Goal: Information Seeking & Learning: Understand process/instructions

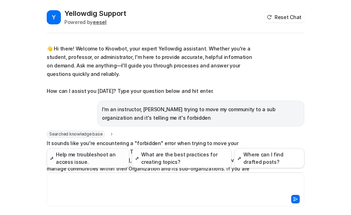
scroll to position [252, 0]
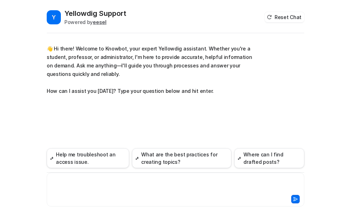
click at [70, 186] on div at bounding box center [175, 185] width 254 height 16
paste div
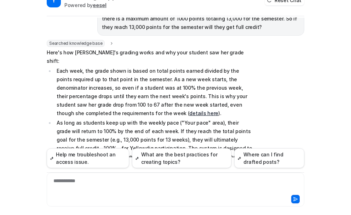
scroll to position [26, 0]
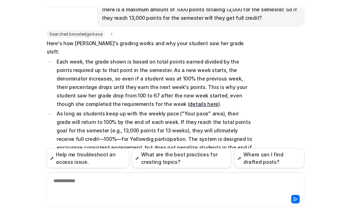
click at [189, 101] on link "details here" at bounding box center [203, 104] width 29 height 6
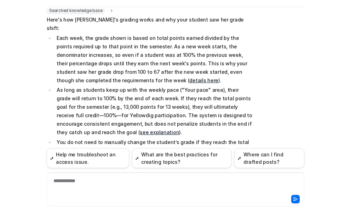
scroll to position [160, 0]
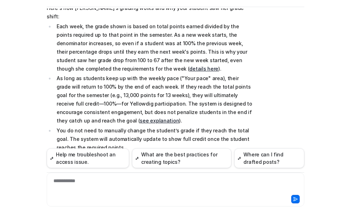
click at [140, 118] on link "see explanation" at bounding box center [159, 121] width 39 height 6
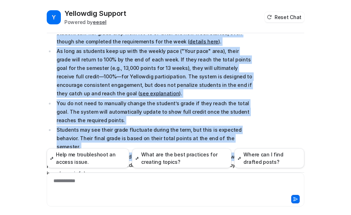
scroll to position [231, 0]
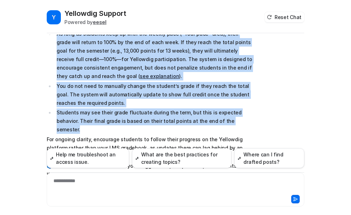
drag, startPoint x: 55, startPoint y: 79, endPoint x: 239, endPoint y: 110, distance: 186.0
click at [239, 110] on ul "Each week, the grade shown is based on total points earned divided by the point…" at bounding box center [150, 56] width 207 height 157
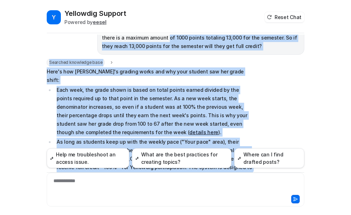
scroll to position [118, 0]
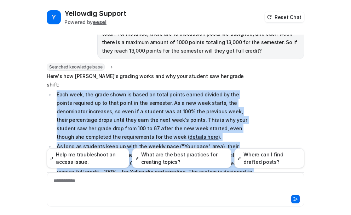
drag, startPoint x: 218, startPoint y: 131, endPoint x: 52, endPoint y: 88, distance: 171.8
click at [52, 88] on span "Here's how [PERSON_NAME]'s grading works and why your student saw her grade shi…" at bounding box center [150, 181] width 207 height 219
copy span "Lore ipsu, dol sitam conse ad elits do eiusm tempor incidi utlabor et dol magna…"
